Goal: Transaction & Acquisition: Purchase product/service

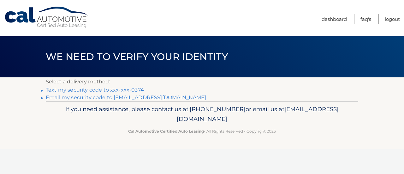
click at [134, 90] on link "Text my security code to xxx-xxx-0374" at bounding box center [95, 90] width 98 height 6
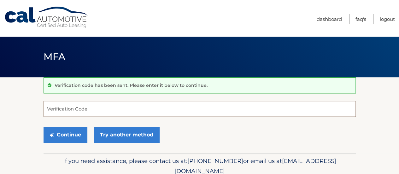
click at [112, 111] on input "Verification Code" at bounding box center [200, 109] width 313 height 16
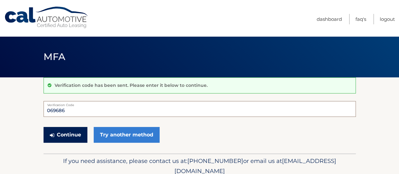
type input "069686"
click at [66, 136] on button "Continue" at bounding box center [66, 135] width 44 height 16
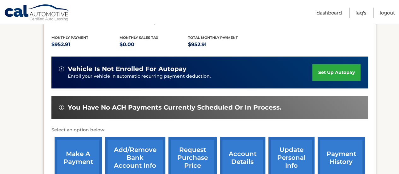
scroll to position [127, 0]
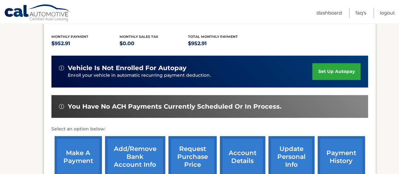
click at [80, 154] on link "make a payment" at bounding box center [78, 156] width 47 height 41
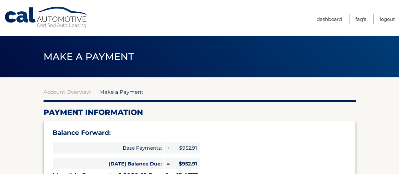
select select "NGY4ZDlkOTctZWNhZi00NmYyLWIyYjYtZTIyNzIwZTZhMzdl"
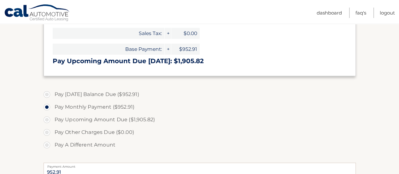
scroll to position [162, 0]
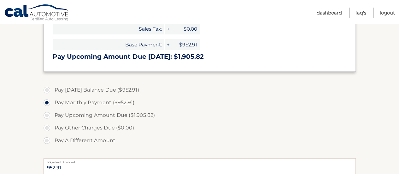
click at [45, 116] on label "Pay Upcoming Amount Due ($1,905.82)" at bounding box center [200, 115] width 313 height 13
click at [46, 116] on input "Pay Upcoming Amount Due ($1,905.82)" at bounding box center [49, 114] width 6 height 10
radio input "true"
type input "1905.82"
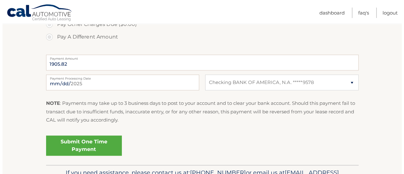
scroll to position [272, 0]
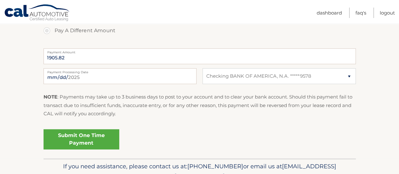
click at [84, 135] on link "Submit One Time Payment" at bounding box center [82, 139] width 76 height 20
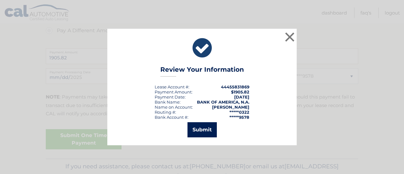
click at [200, 125] on button "Submit" at bounding box center [202, 129] width 29 height 15
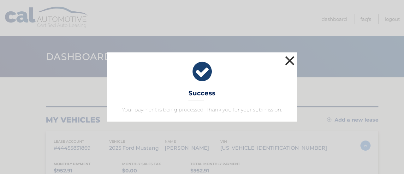
click at [289, 60] on button "×" at bounding box center [290, 60] width 13 height 13
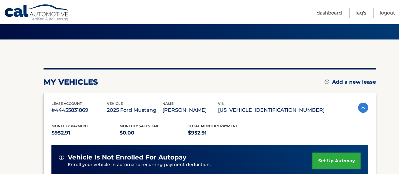
scroll to position [40, 0]
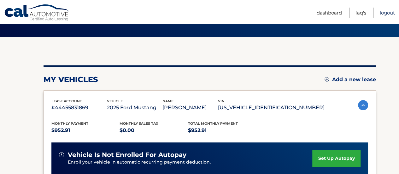
click at [388, 13] on link "Logout" at bounding box center [387, 13] width 15 height 10
